Goal: Information Seeking & Learning: Check status

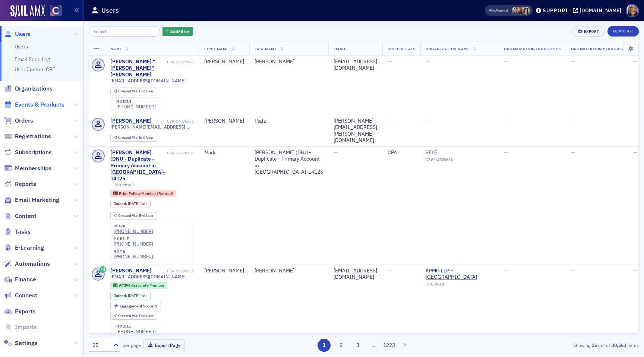
click at [50, 101] on span "Events & Products" at bounding box center [40, 105] width 50 height 8
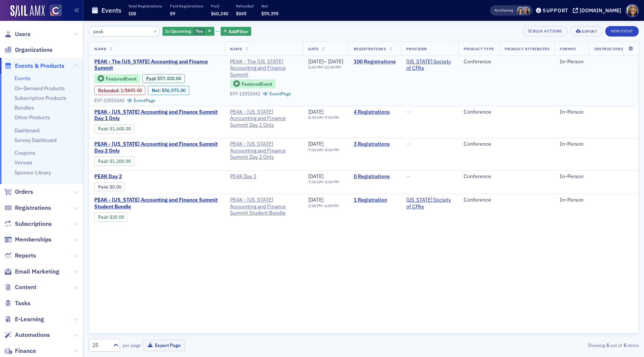
type input "peak"
click at [396, 60] on link "100 Registrations" at bounding box center [375, 61] width 42 height 7
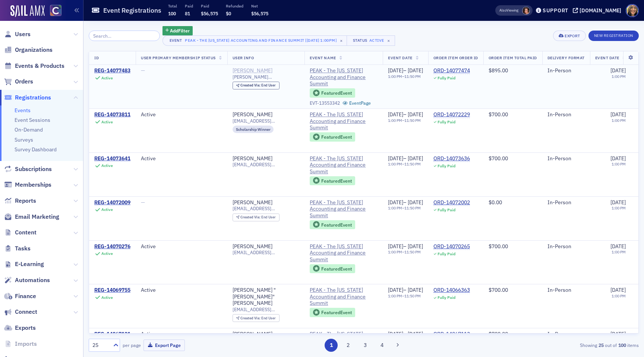
click at [243, 68] on div "[PERSON_NAME]" at bounding box center [252, 70] width 40 height 7
click at [31, 214] on span "Email Marketing" at bounding box center [37, 217] width 44 height 8
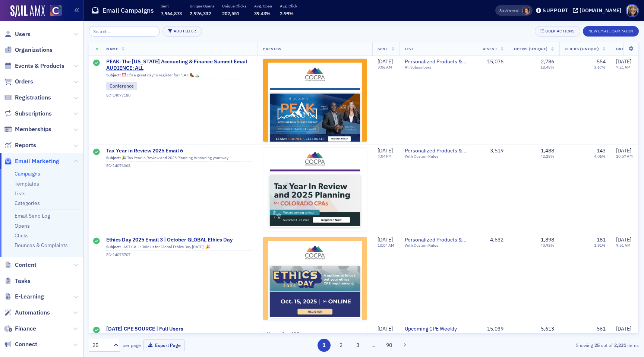
click at [114, 29] on input "search" at bounding box center [124, 31] width 71 height 10
click at [44, 68] on span "Events & Products" at bounding box center [40, 66] width 50 height 8
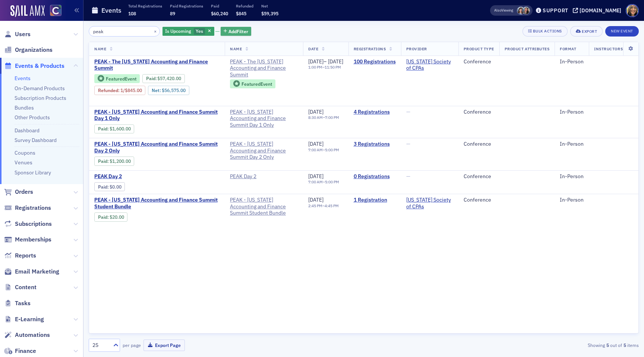
click at [232, 29] on span "Add Filter" at bounding box center [238, 31] width 20 height 7
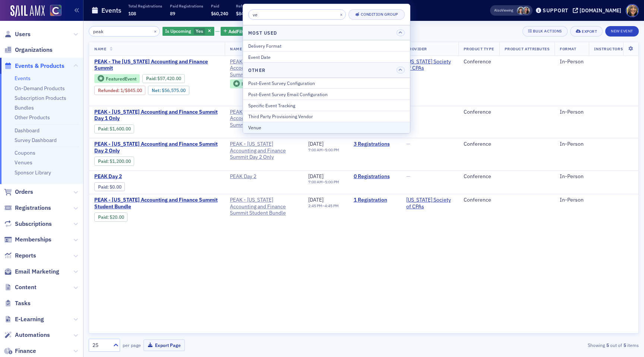
type input "v"
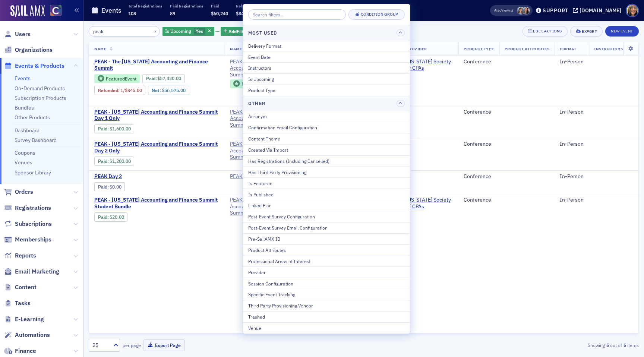
click at [194, 250] on div "Name Name Date Registrations Provider Product Type Product Attributes Format In…" at bounding box center [364, 188] width 550 height 292
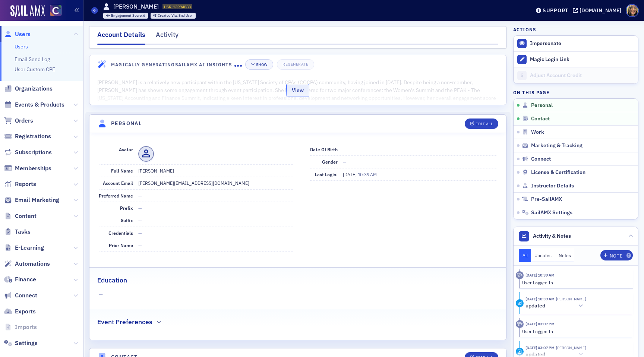
click at [288, 91] on button "View" at bounding box center [297, 90] width 23 height 13
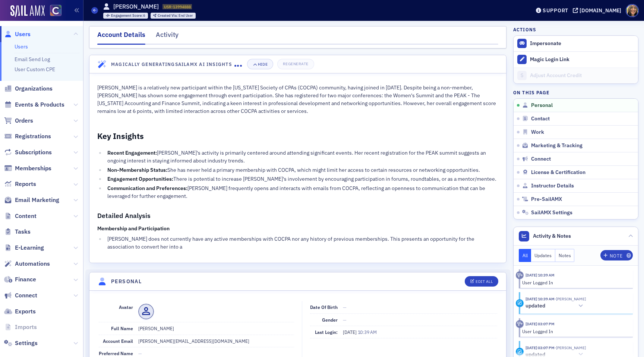
click at [197, 95] on p "Michelle Zink is a relatively new participant within the Colorado Society of CP…" at bounding box center [297, 99] width 401 height 31
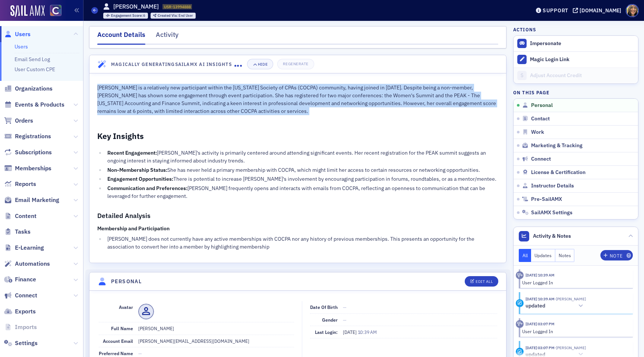
click at [197, 95] on p "Michelle Zink is a relatively new participant within the Colorado Society of CP…" at bounding box center [297, 99] width 401 height 31
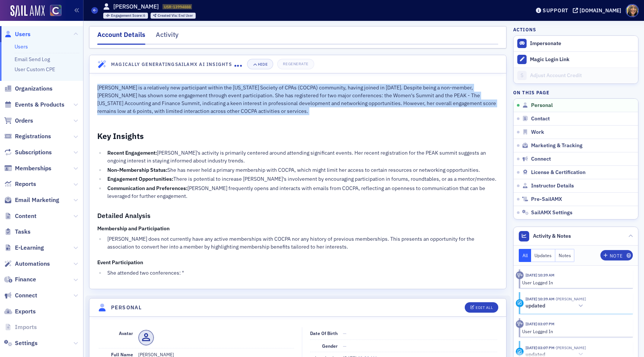
click at [202, 117] on div "Michelle Zink is a relatively new participant within the Colorado Society of CP…" at bounding box center [297, 181] width 401 height 194
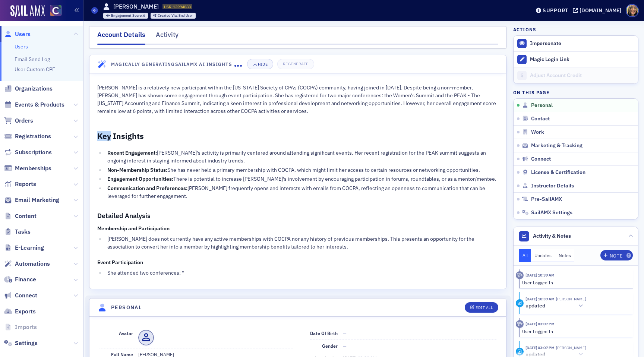
click at [202, 117] on div "Michelle Zink is a relatively new participant within the Colorado Society of CP…" at bounding box center [297, 181] width 401 height 194
click at [182, 154] on li "Recent Engagement: Michelle's activity is primarily centered around attending s…" at bounding box center [301, 157] width 393 height 16
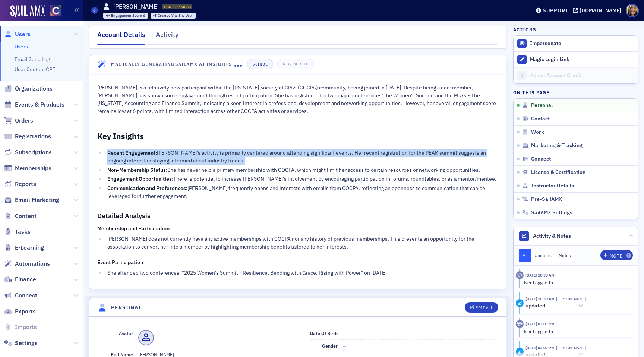
click at [182, 154] on li "Recent Engagement: Michelle's activity is primarily centered around attending s…" at bounding box center [301, 157] width 393 height 16
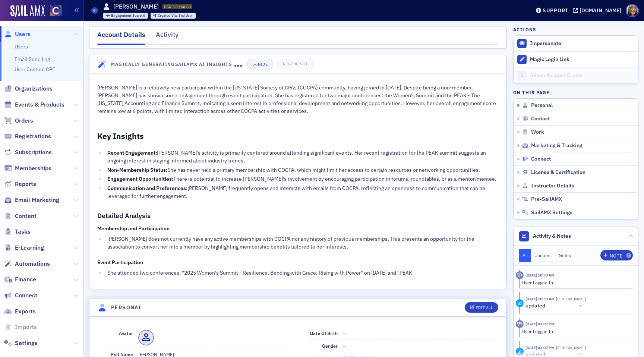
click at [200, 173] on li "Non-Membership Status: She has never held a primary membership with COCPA, whic…" at bounding box center [301, 170] width 393 height 8
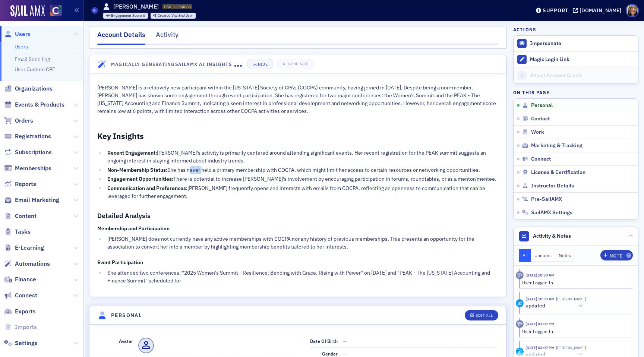
click at [200, 173] on li "Non-Membership Status: She has never held a primary membership with COCPA, whic…" at bounding box center [301, 170] width 393 height 8
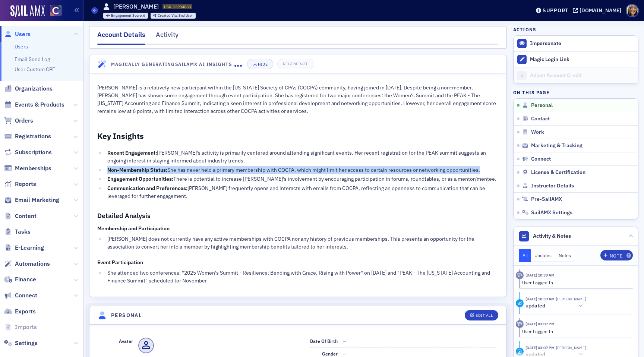
click at [200, 173] on li "Non-Membership Status: She has never held a primary membership with COCPA, whic…" at bounding box center [301, 170] width 393 height 8
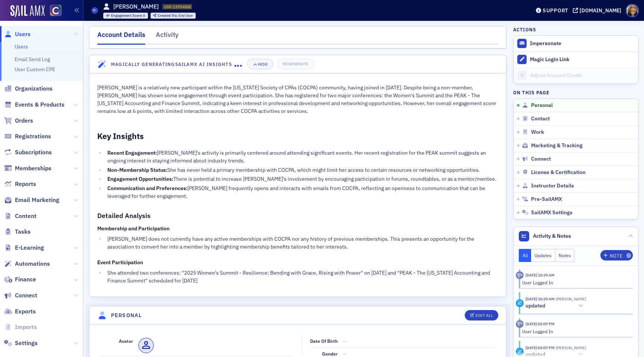
click at [207, 190] on li "Communication and Preferences: Michelle frequently opens and interacts with ema…" at bounding box center [301, 192] width 393 height 16
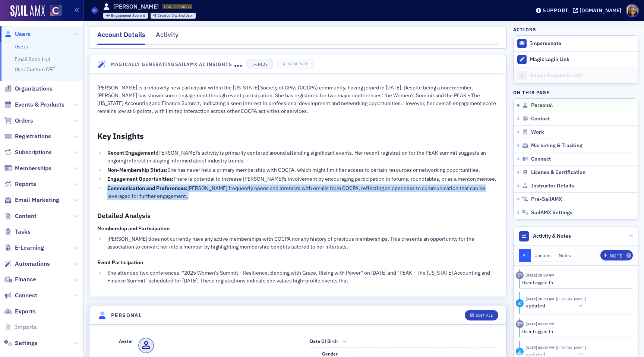
click at [207, 190] on li "Communication and Preferences: Michelle frequently opens and interacts with ema…" at bounding box center [301, 192] width 393 height 16
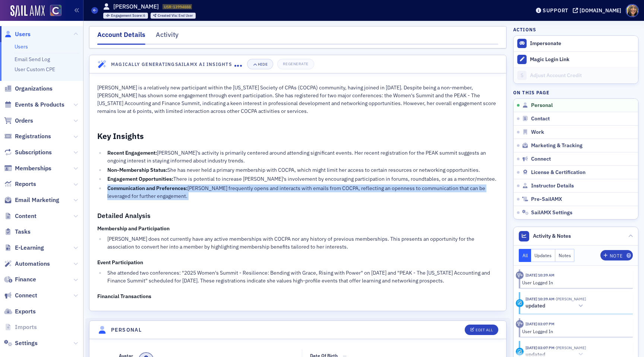
click at [210, 185] on li "Communication and Preferences: Michelle frequently opens and interacts with ema…" at bounding box center [301, 192] width 393 height 16
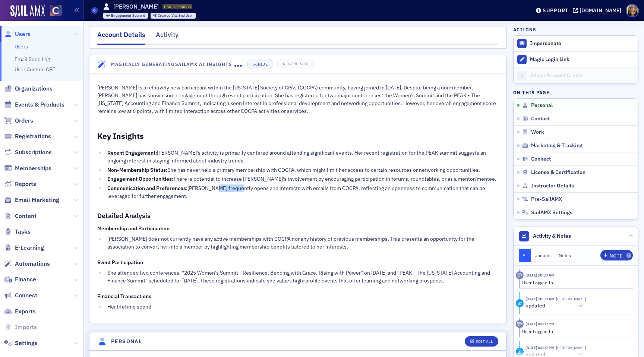
click at [210, 185] on li "Communication and Preferences: Michelle frequently opens and interacts with ema…" at bounding box center [301, 192] width 393 height 16
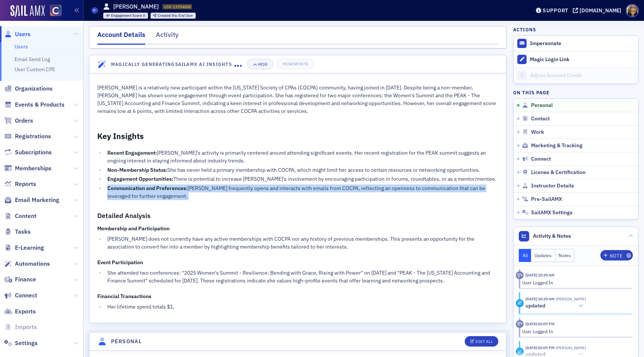
click at [210, 185] on li "Communication and Preferences: Michelle frequently opens and interacts with ema…" at bounding box center [301, 192] width 393 height 16
click at [215, 202] on div "Michelle Zink is a relatively new participant within the Colorado Society of CP…" at bounding box center [297, 198] width 401 height 228
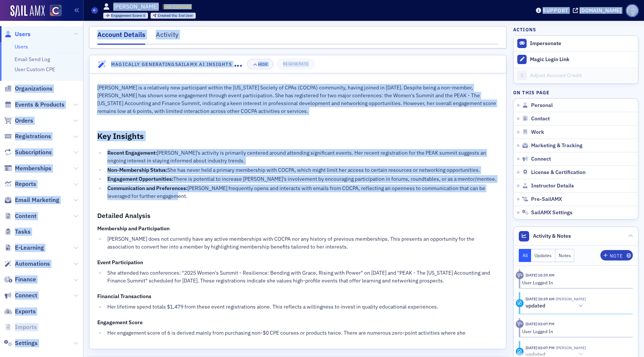
drag, startPoint x: 225, startPoint y: 199, endPoint x: 83, endPoint y: 79, distance: 185.3
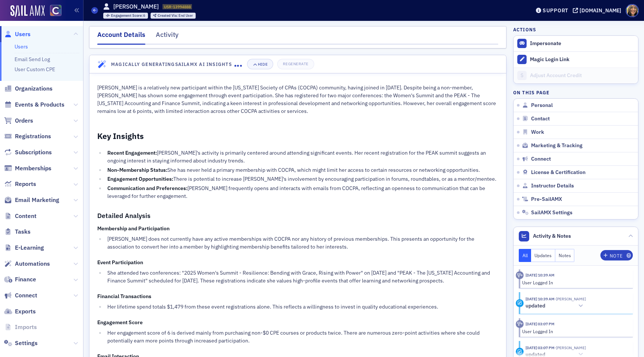
click at [183, 205] on div "Michelle Zink is a relatively new participant within the Colorado Society of CP…" at bounding box center [297, 228] width 401 height 288
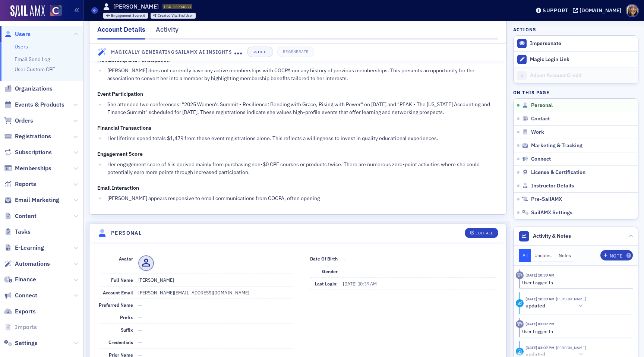
scroll to position [169, 0]
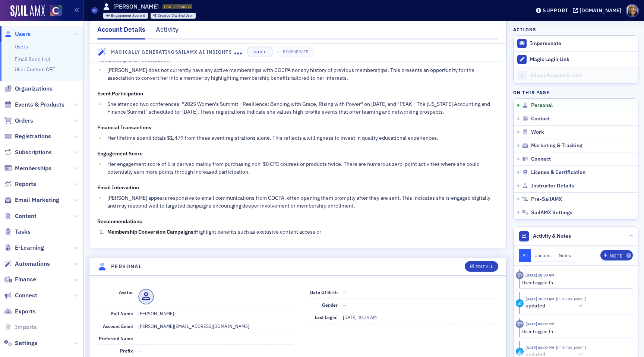
click at [207, 140] on li "Her lifetime spend totals $1,479 from these event registrations alone. This ref…" at bounding box center [301, 138] width 393 height 8
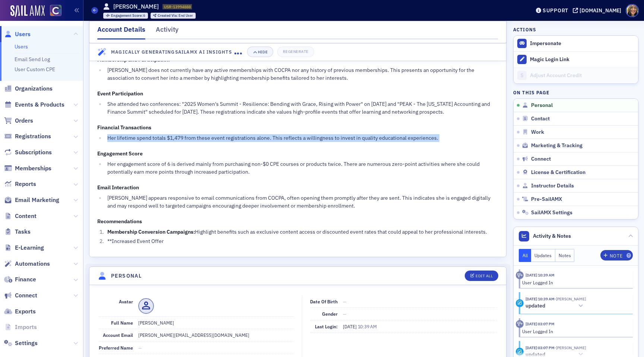
click at [207, 140] on li "Her lifetime spend totals $1,479 from these event registrations alone. This ref…" at bounding box center [301, 138] width 393 height 8
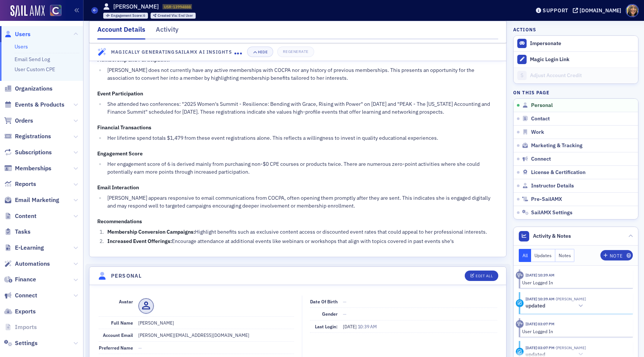
click at [216, 117] on div "Michelle Zink is a relatively new participant within the Colorado Society of CP…" at bounding box center [297, 80] width 401 height 331
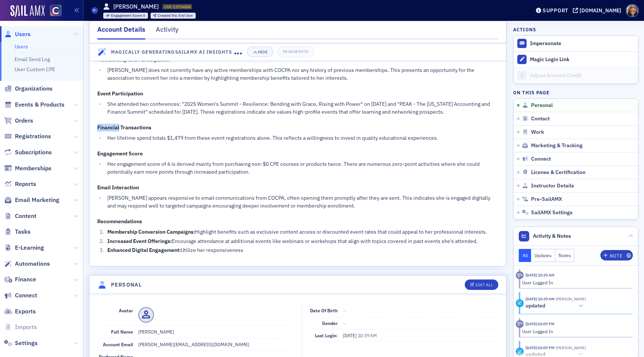
click at [216, 117] on div "Michelle Zink is a relatively new participant within the Colorado Society of CP…" at bounding box center [297, 85] width 401 height 340
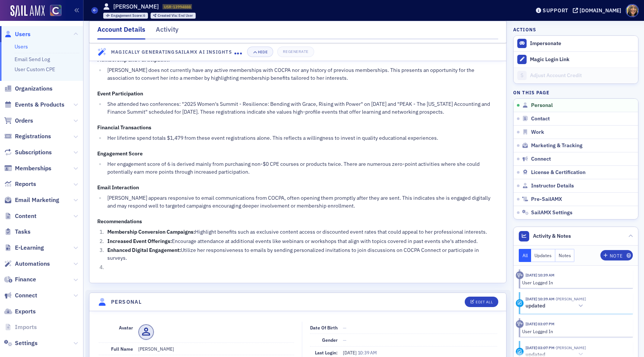
click at [219, 108] on li "She attended two conferences: "2025 Women's Summit - Resilience: Bending with G…" at bounding box center [301, 108] width 393 height 16
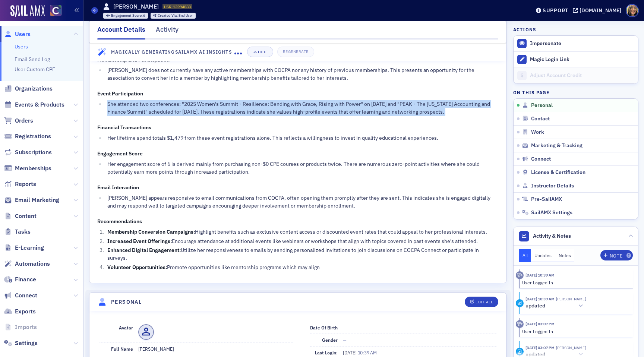
click at [219, 108] on li "She attended two conferences: "2025 Women's Summit - Resilience: Bending with G…" at bounding box center [301, 108] width 393 height 16
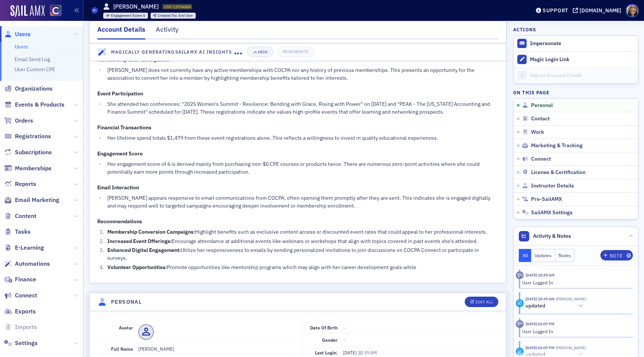
click at [217, 139] on li "Her lifetime spend totals $1,479 from these event registrations alone. This ref…" at bounding box center [301, 138] width 393 height 8
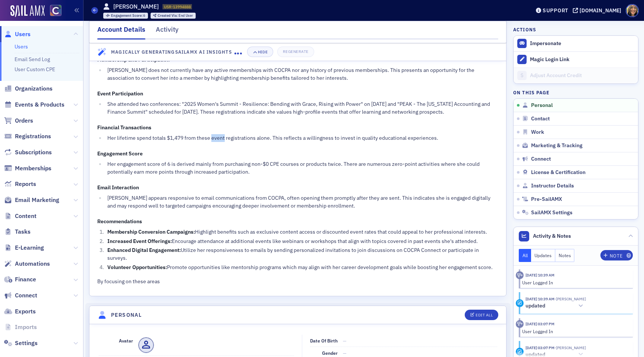
click at [217, 139] on li "Her lifetime spend totals $1,479 from these event registrations alone. This ref…" at bounding box center [301, 138] width 393 height 8
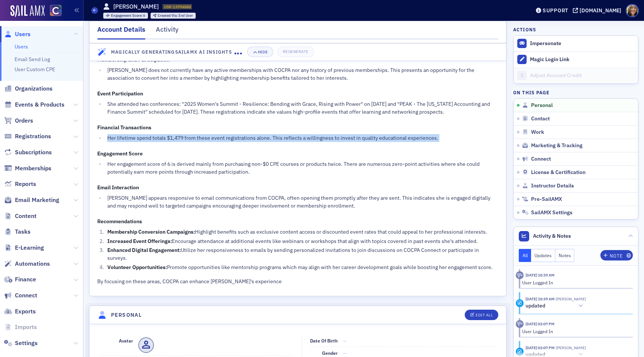
click at [217, 139] on li "Her lifetime spend totals $1,479 from these event registrations alone. This ref…" at bounding box center [301, 138] width 393 height 8
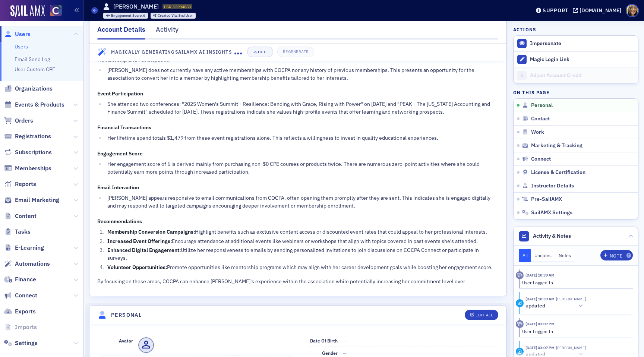
click at [224, 161] on li "Her engagement score of 6 is derived mainly from purchasing non-$0 CPE courses …" at bounding box center [301, 168] width 393 height 16
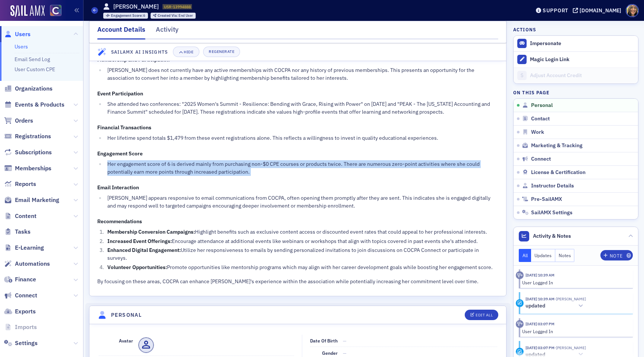
click at [224, 161] on li "Her engagement score of 6 is derived mainly from purchasing non-$0 CPE courses …" at bounding box center [301, 168] width 393 height 16
click at [275, 171] on li "Her engagement score of 6 is derived mainly from purchasing non-$0 CPE courses …" at bounding box center [301, 168] width 393 height 16
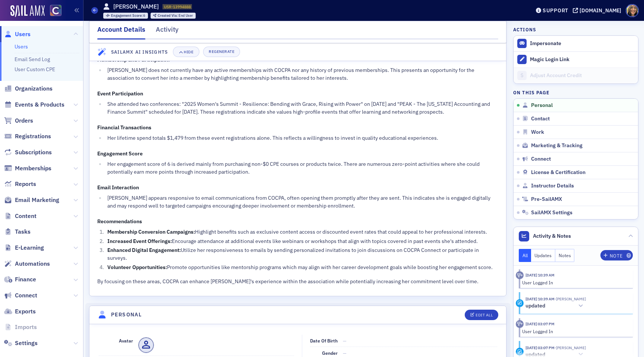
click at [275, 171] on li "Her engagement score of 6 is derived mainly from purchasing non-$0 CPE courses …" at bounding box center [301, 168] width 393 height 16
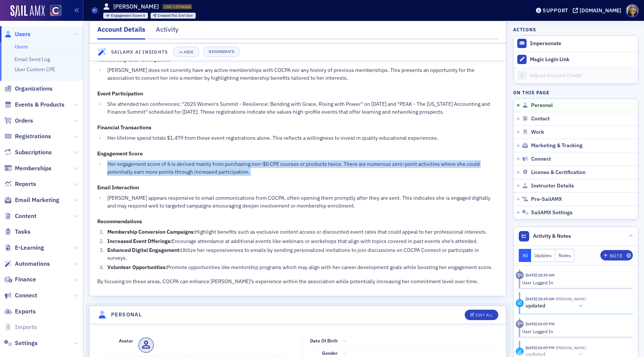
click at [275, 171] on li "Her engagement score of 6 is derived mainly from purchasing non-$0 CPE courses …" at bounding box center [301, 168] width 393 height 16
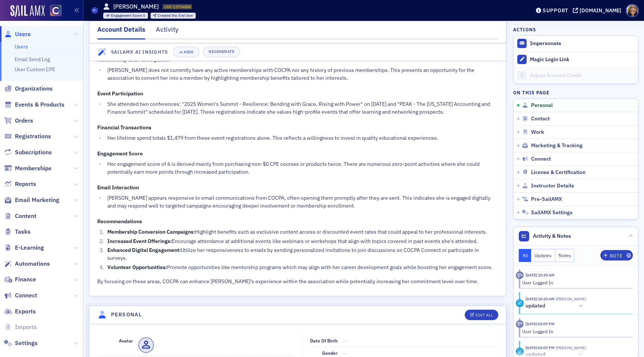
click at [314, 179] on div "Michelle Zink is a relatively new participant within the Colorado Society of CP…" at bounding box center [297, 100] width 401 height 370
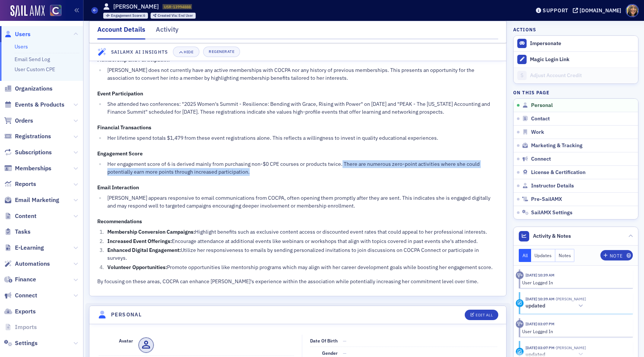
drag, startPoint x: 355, startPoint y: 170, endPoint x: 342, endPoint y: 161, distance: 15.6
click at [342, 161] on li "Her engagement score of 6 is derived mainly from purchasing non-$0 CPE courses …" at bounding box center [301, 168] width 393 height 16
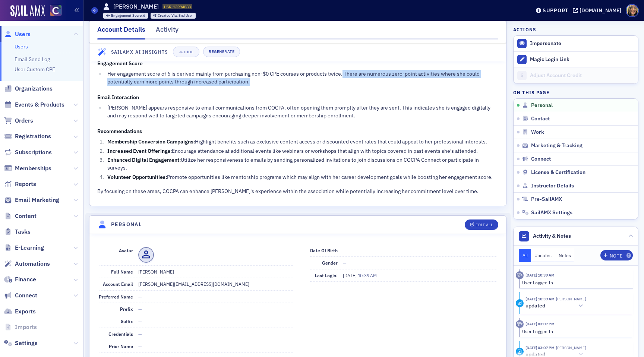
scroll to position [0, 0]
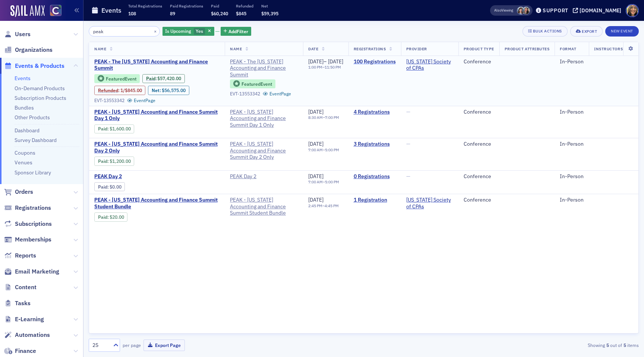
click at [390, 61] on link "100 Registrations" at bounding box center [375, 61] width 42 height 7
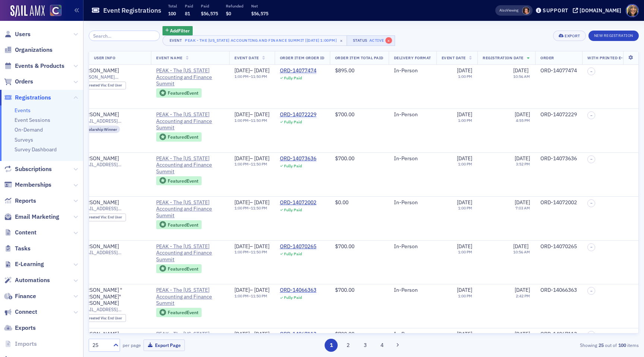
scroll to position [0, 155]
click at [40, 65] on span "Events & Products" at bounding box center [40, 66] width 50 height 8
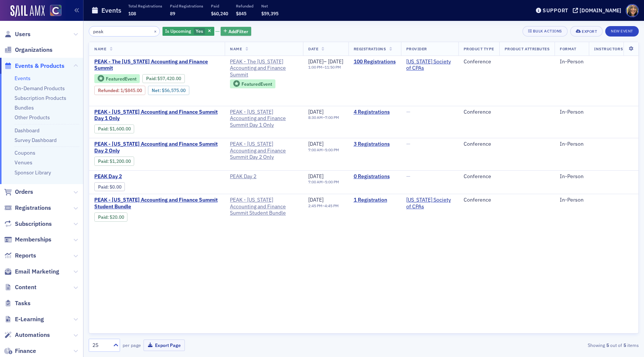
click at [228, 28] on span "Add Filter" at bounding box center [238, 31] width 20 height 7
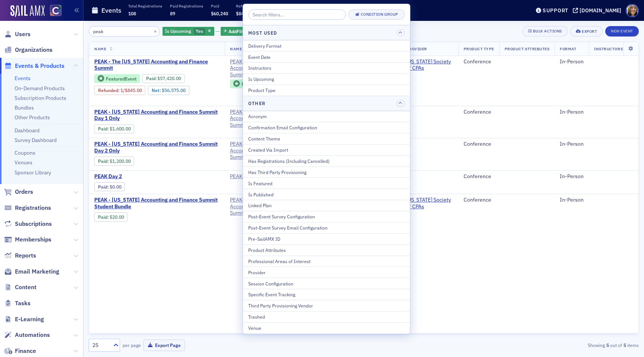
click at [201, 26] on div "Is Upcoming Yes" at bounding box center [188, 31] width 52 height 10
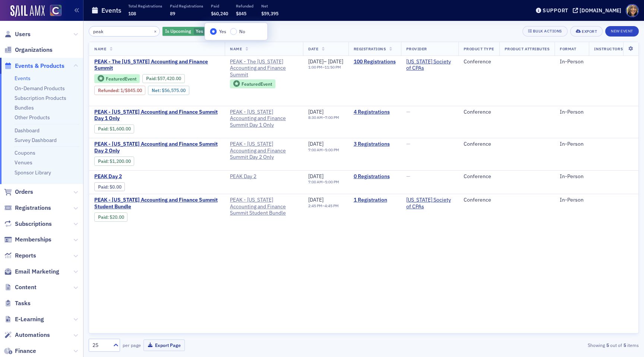
click at [165, 31] on span "Is Upcoming" at bounding box center [178, 31] width 26 height 6
click at [152, 32] on button "×" at bounding box center [155, 31] width 7 height 7
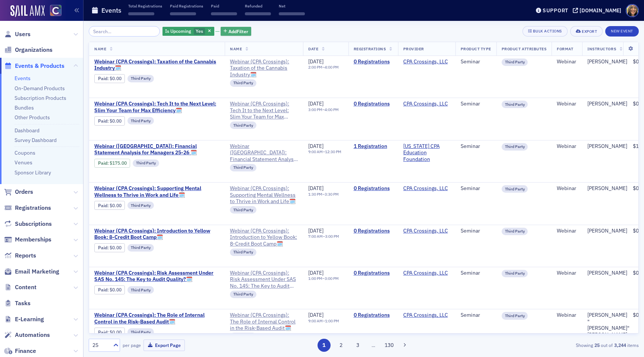
click at [228, 32] on span "Add Filter" at bounding box center [238, 31] width 20 height 7
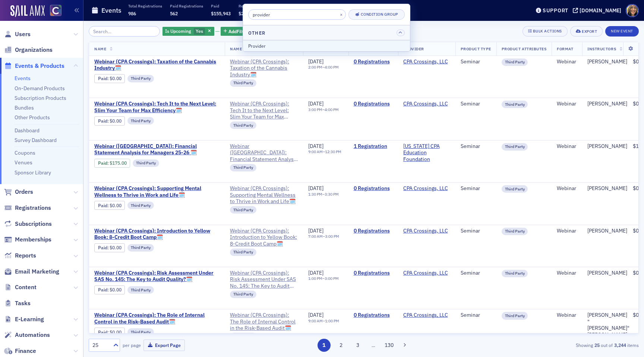
type input "provider"
click at [256, 46] on div "Provider" at bounding box center [326, 45] width 156 height 7
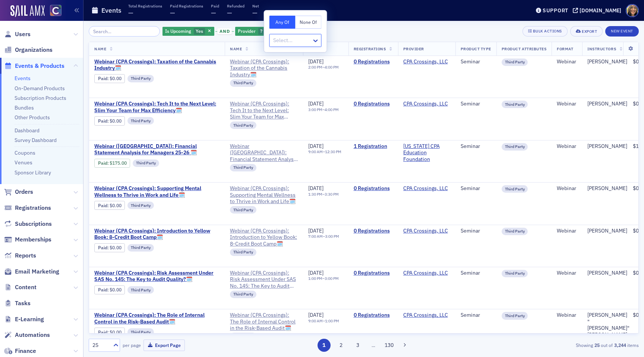
click at [294, 38] on div at bounding box center [291, 40] width 39 height 9
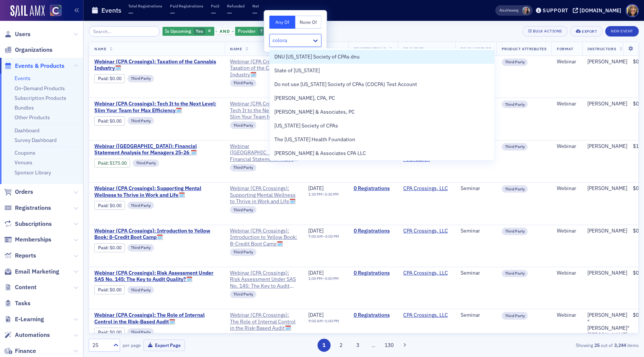
type input "colorad"
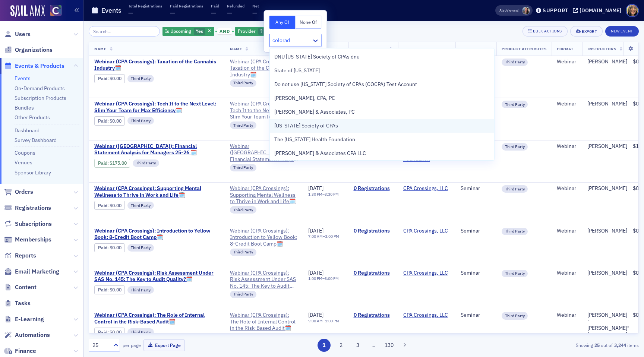
click at [305, 127] on span "[US_STATE] Society of CPAs" at bounding box center [306, 126] width 64 height 8
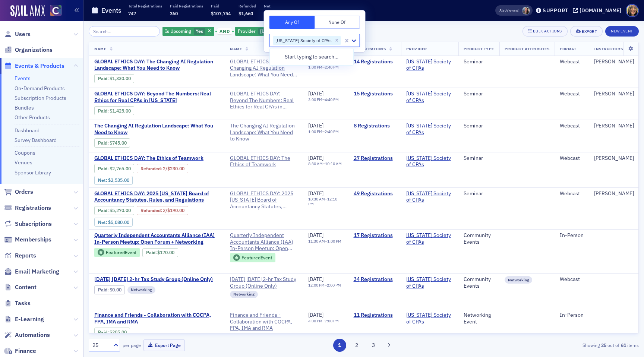
click at [397, 23] on div "Is Upcoming Yes and Provider [US_STATE] Society of CPAs Add Filter Bulk Actions…" at bounding box center [364, 189] width 550 height 336
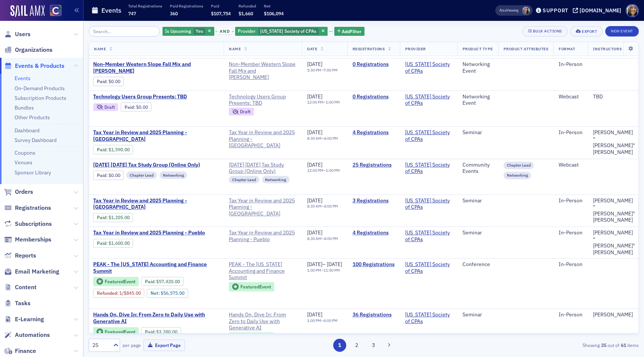
scroll to position [628, 1]
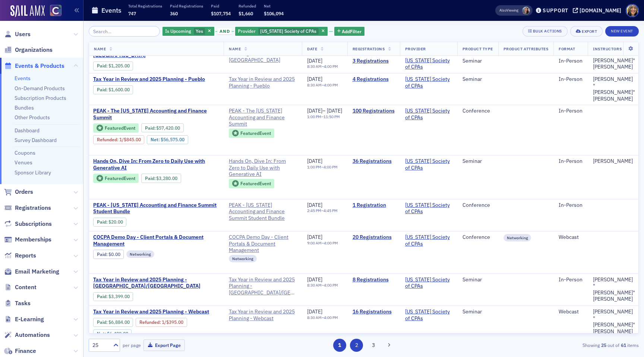
click at [355, 348] on button "2" at bounding box center [356, 345] width 13 height 13
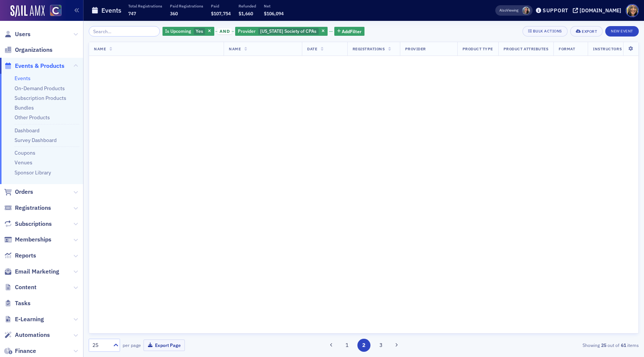
scroll to position [0, 1]
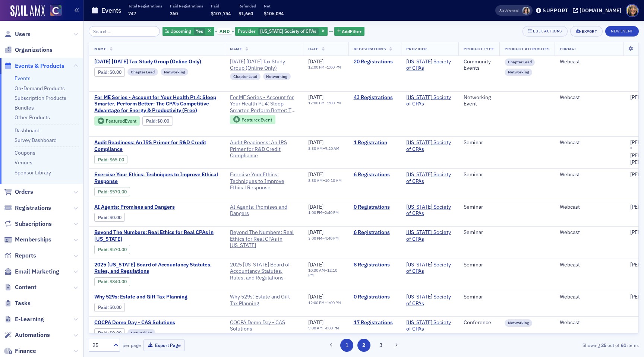
click at [348, 341] on button "1" at bounding box center [346, 345] width 13 height 13
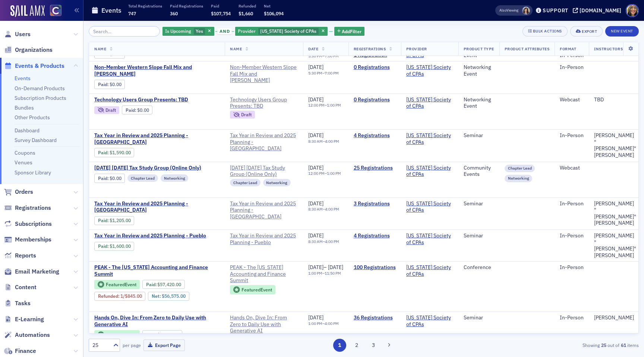
scroll to position [472, 0]
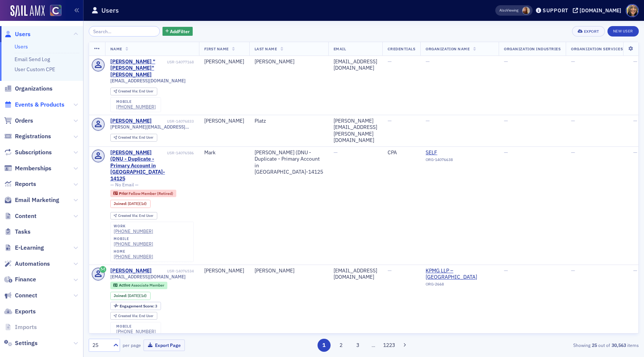
click at [43, 106] on span "Events & Products" at bounding box center [40, 105] width 50 height 8
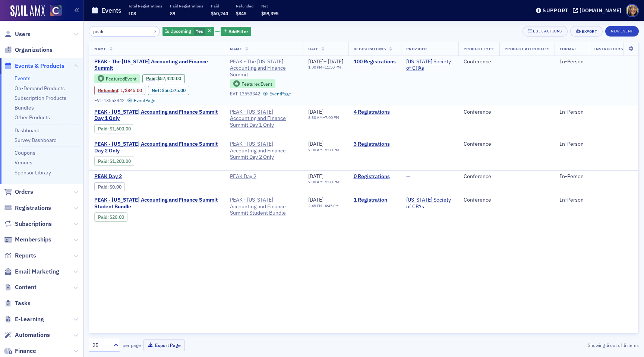
type input "peak"
click at [388, 60] on link "100 Registrations" at bounding box center [375, 61] width 42 height 7
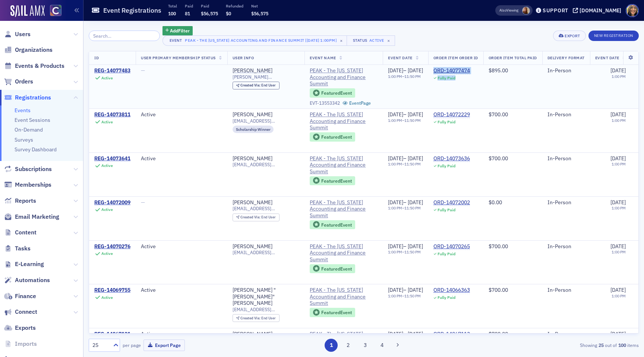
drag, startPoint x: 504, startPoint y: 71, endPoint x: 463, endPoint y: 71, distance: 41.0
click at [463, 71] on div "ORD-14077474 Fully Paid" at bounding box center [455, 73] width 45 height 13
click at [470, 71] on div "ORD-14077474" at bounding box center [451, 70] width 37 height 7
